Goal: Task Accomplishment & Management: Complete application form

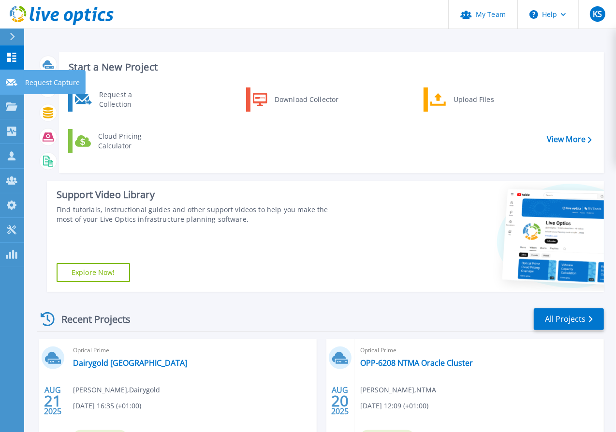
click at [61, 80] on p "Request Capture" at bounding box center [52, 82] width 55 height 25
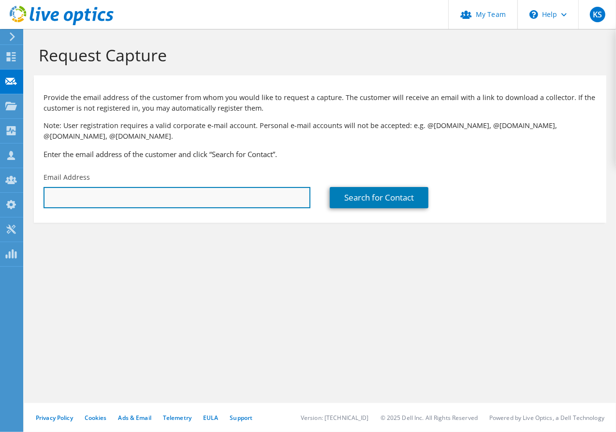
click at [180, 198] on input "text" at bounding box center [176, 197] width 267 height 21
click at [176, 200] on input "text" at bounding box center [176, 197] width 267 height 21
paste input "lhutchison@flexcon.com"
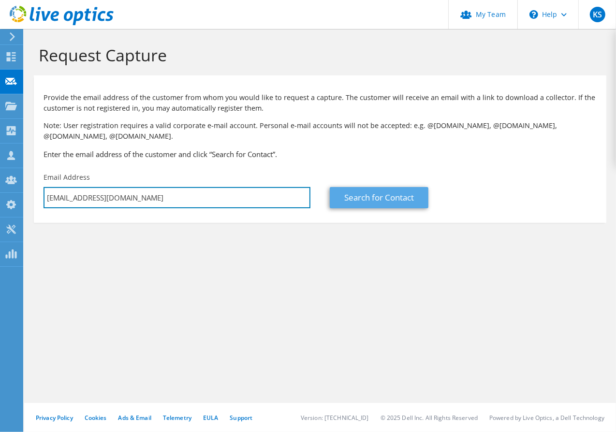
type input "lhutchison@flexcon.com"
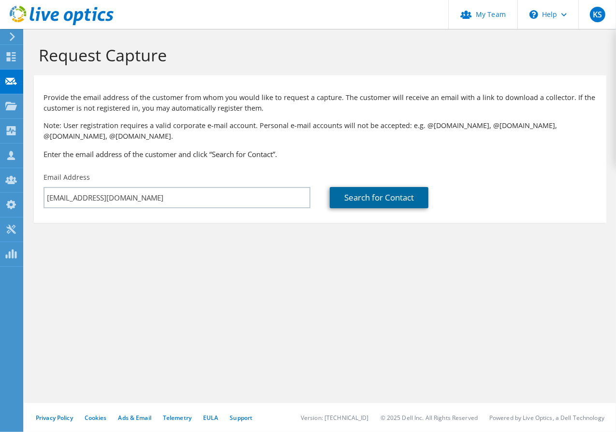
click at [393, 196] on link "Search for Contact" at bounding box center [379, 197] width 99 height 21
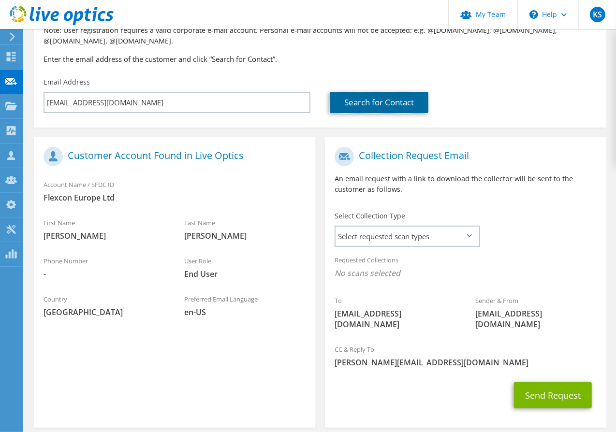
scroll to position [116, 0]
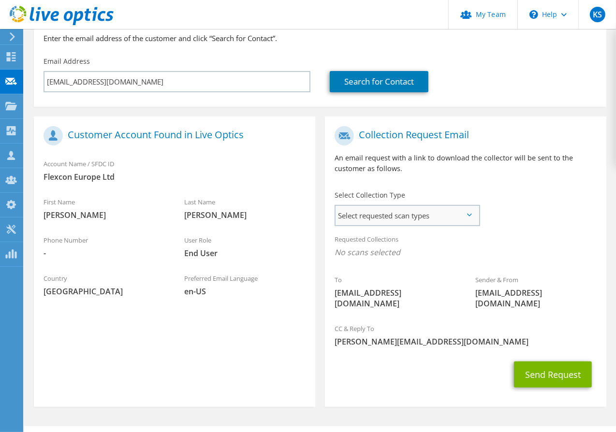
click at [473, 207] on span "Select requested scan types" at bounding box center [406, 215] width 143 height 19
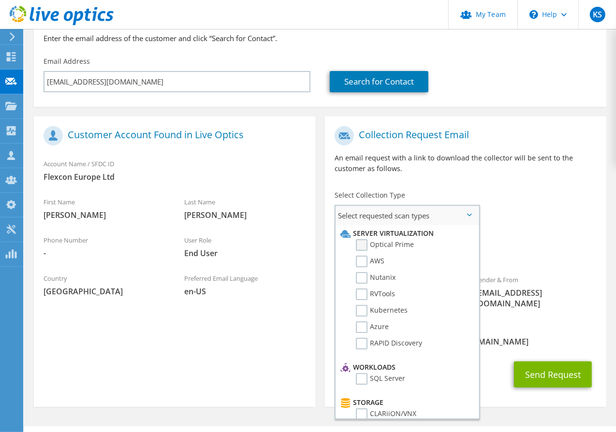
click at [394, 243] on label "Optical Prime" at bounding box center [385, 245] width 58 height 12
click at [0, 0] on input "Optical Prime" at bounding box center [0, 0] width 0 height 0
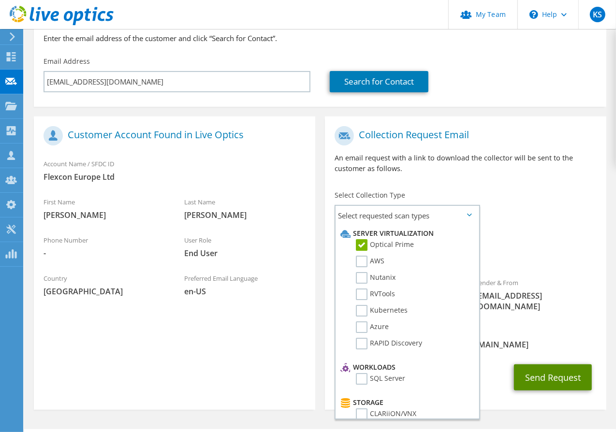
click at [562, 370] on button "Send Request" at bounding box center [553, 377] width 78 height 26
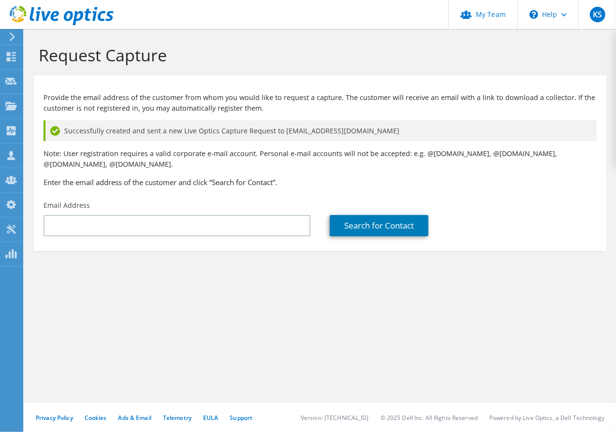
click at [176, 267] on section "Request Capture Provide the email address of the customer from whom you would l…" at bounding box center [319, 164] width 591 height 270
click at [375, 318] on div "Request Capture Provide the email address of the customer from whom you would l…" at bounding box center [319, 230] width 591 height 403
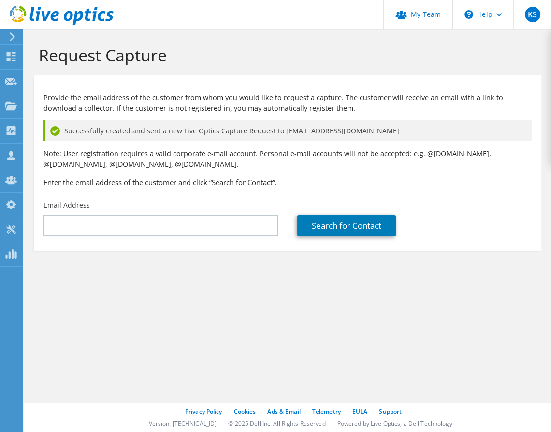
click at [306, 334] on div "Request Capture Provide the email address of the customer from whom you would l…" at bounding box center [287, 230] width 527 height 403
click at [125, 331] on div "Request Capture Provide the email address of the customer from whom you would l…" at bounding box center [287, 230] width 527 height 403
